Goal: Task Accomplishment & Management: Manage account settings

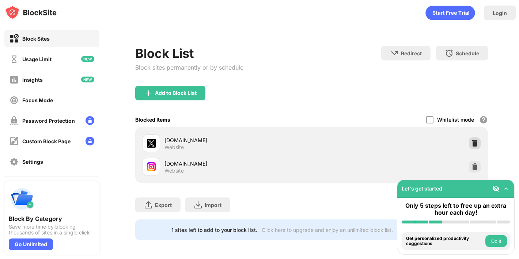
click at [479, 146] on div at bounding box center [475, 143] width 12 height 12
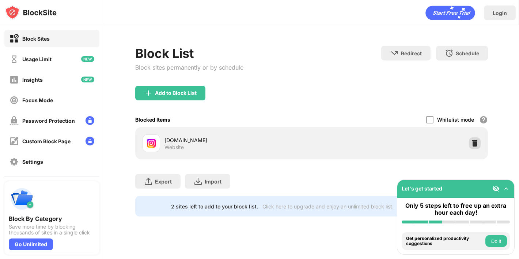
click at [476, 142] on img at bounding box center [475, 142] width 7 height 7
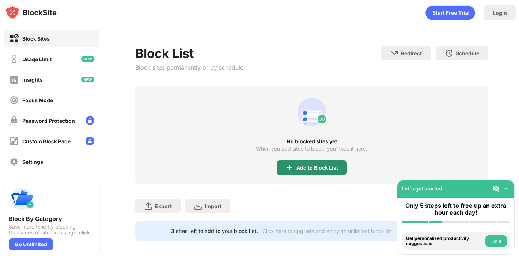
click at [338, 161] on div "Add to Block List" at bounding box center [312, 167] width 70 height 15
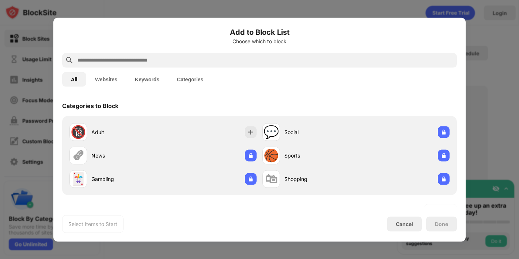
click at [113, 82] on button "Websites" at bounding box center [106, 79] width 40 height 15
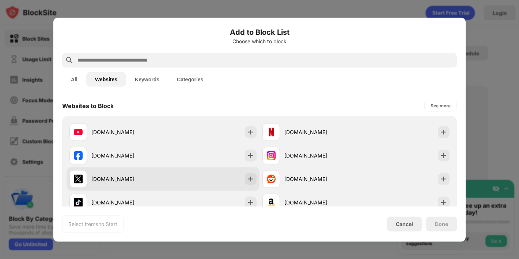
click at [100, 180] on div "[DOMAIN_NAME]" at bounding box center [127, 179] width 72 height 8
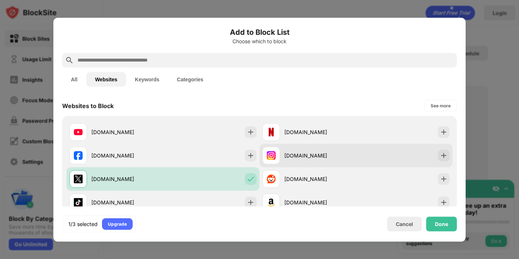
click at [318, 162] on div "[DOMAIN_NAME]" at bounding box center [310, 155] width 94 height 18
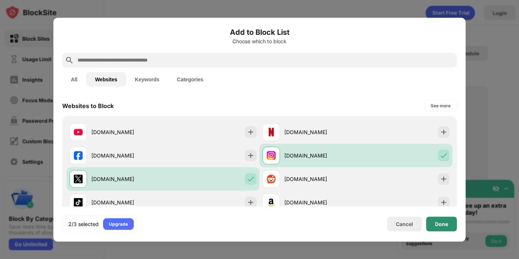
click at [435, 228] on div "Done" at bounding box center [442, 223] width 31 height 15
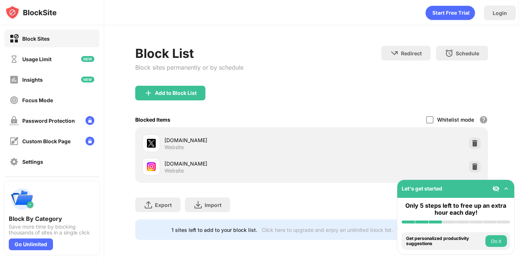
click at [508, 103] on div "Block List Block sites permanently or by schedule Redirect Choose a site to be …" at bounding box center [311, 142] width 415 height 235
